Goal: Find specific page/section: Find specific page/section

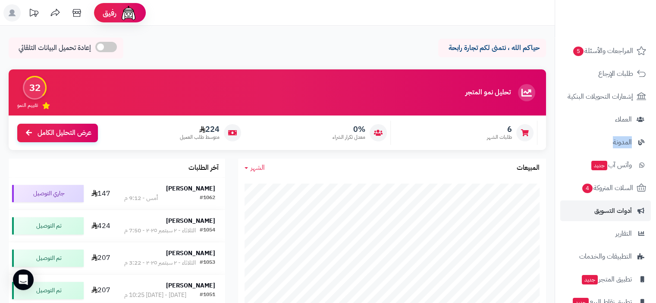
scroll to position [86, 0]
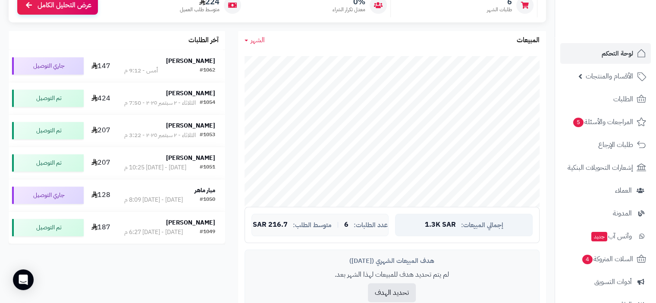
scroll to position [98, 0]
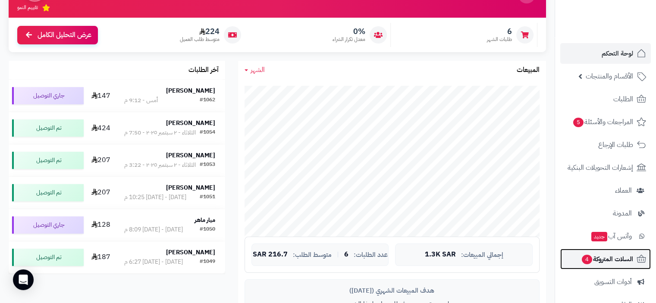
click at [609, 257] on span "السلات المتروكة 4" at bounding box center [607, 259] width 52 height 12
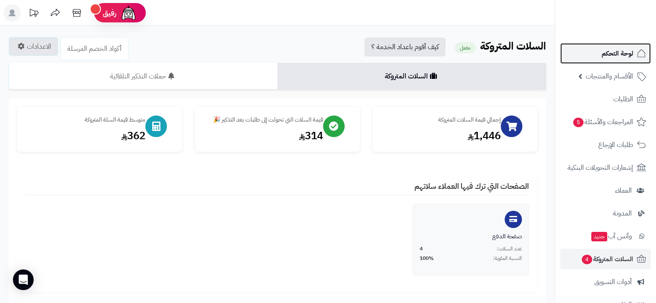
click at [615, 53] on span "لوحة التحكم" at bounding box center [618, 53] width 32 height 12
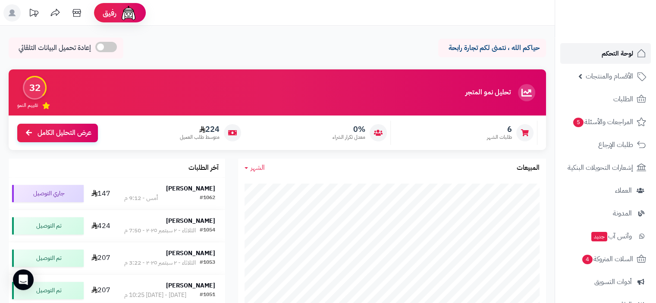
click at [619, 52] on span "لوحة التحكم" at bounding box center [618, 53] width 32 height 12
